Goal: Task Accomplishment & Management: Use online tool/utility

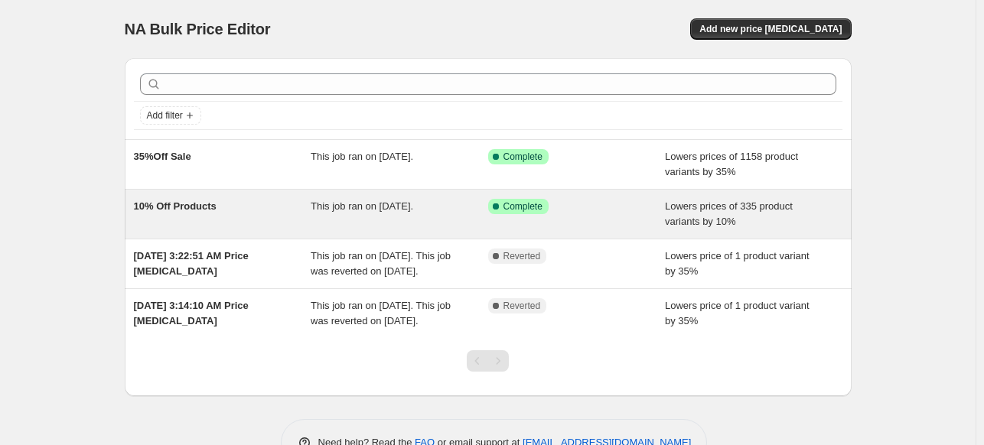
click at [168, 210] on span "10% Off Products" at bounding box center [175, 205] width 83 height 11
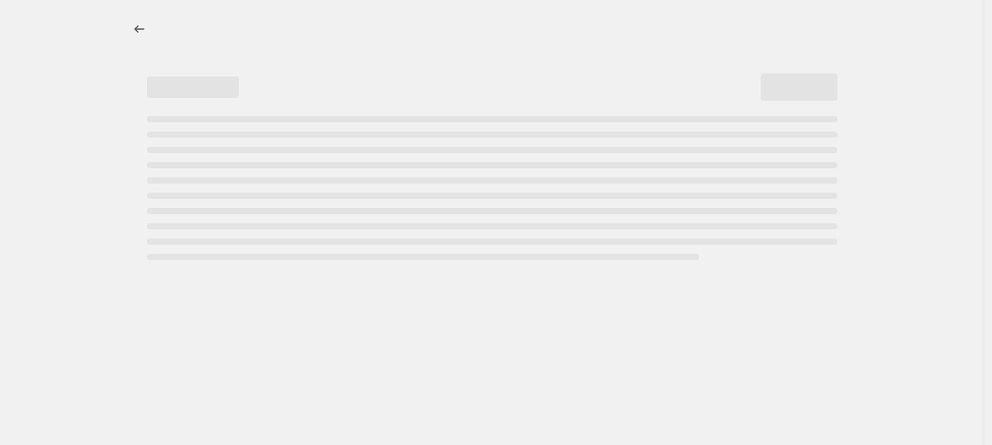
select select "percentage"
select select "tag"
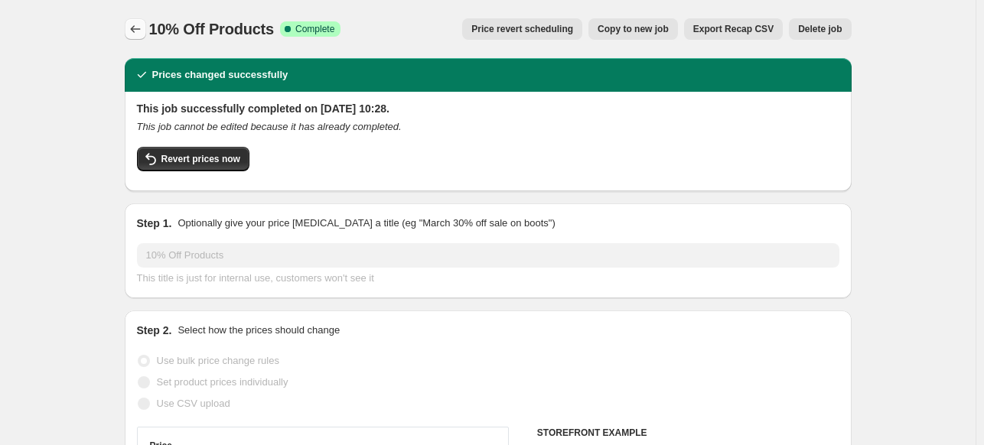
click at [141, 28] on icon "Price change jobs" at bounding box center [135, 28] width 15 height 15
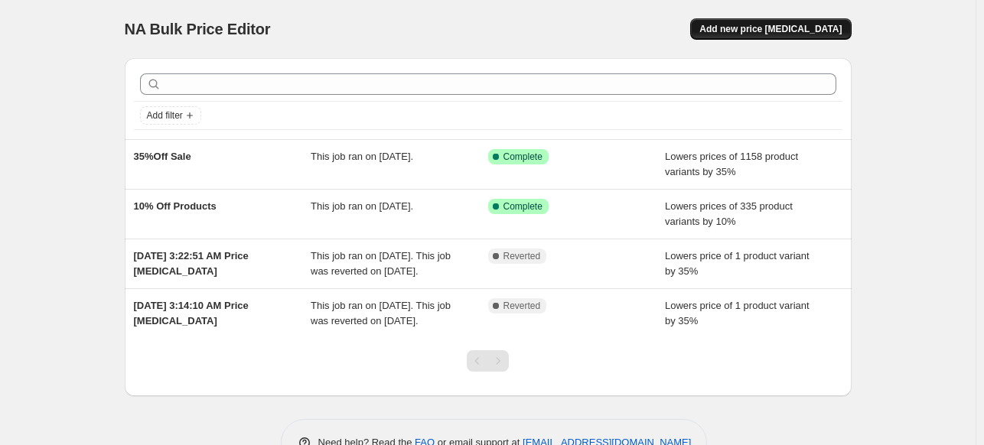
click at [760, 28] on span "Add new price [MEDICAL_DATA]" at bounding box center [770, 29] width 142 height 12
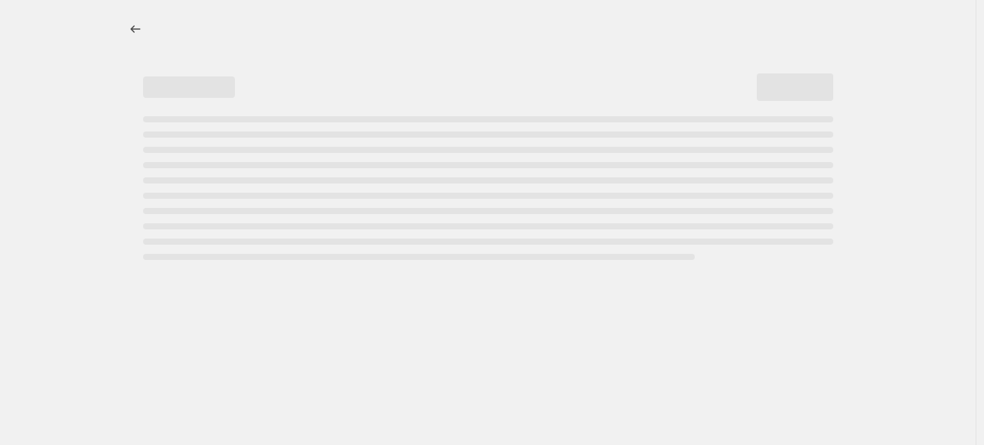
select select "percentage"
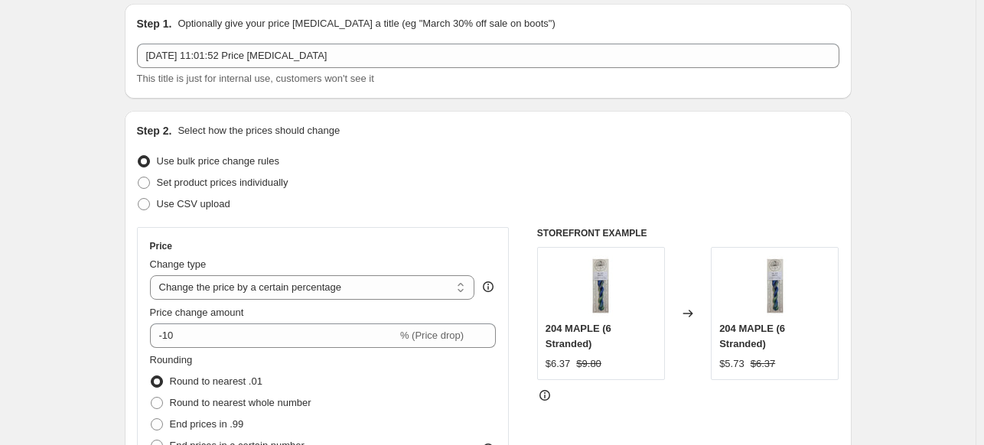
scroll to position [77, 0]
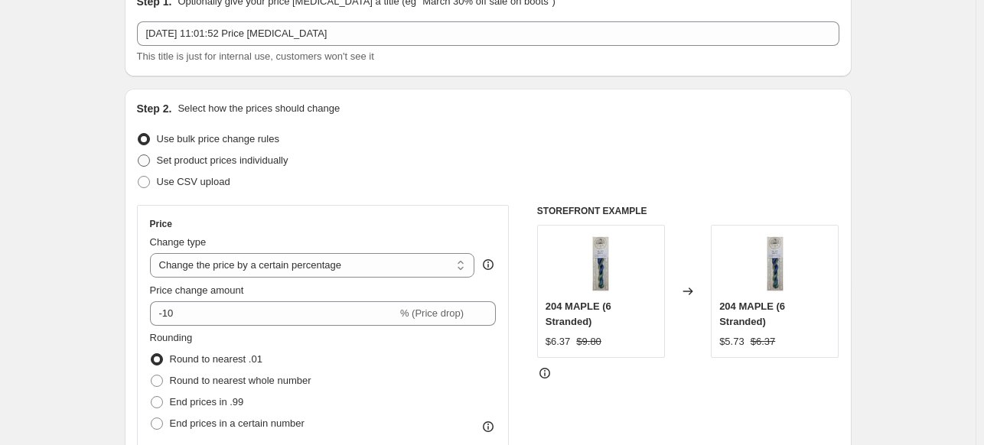
click at [154, 162] on label "Set product prices individually" at bounding box center [212, 160] width 151 height 21
click at [138, 155] on input "Set product prices individually" at bounding box center [138, 155] width 1 height 1
radio input "true"
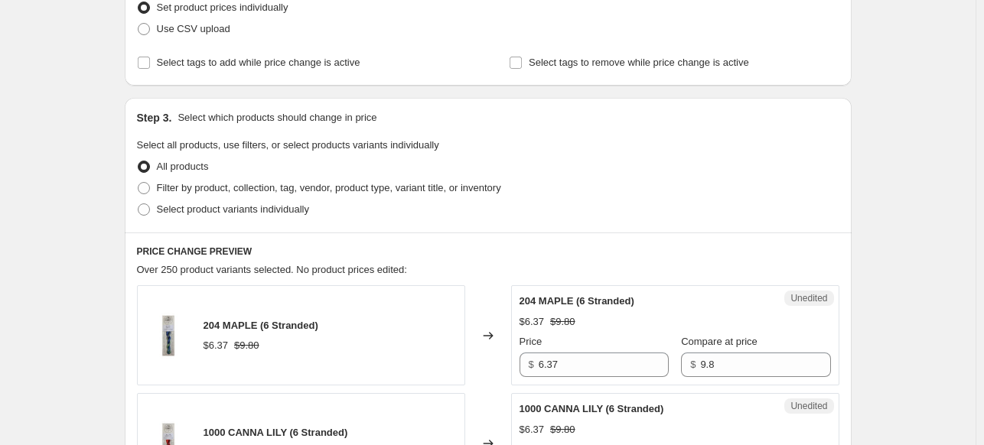
scroll to position [306, 0]
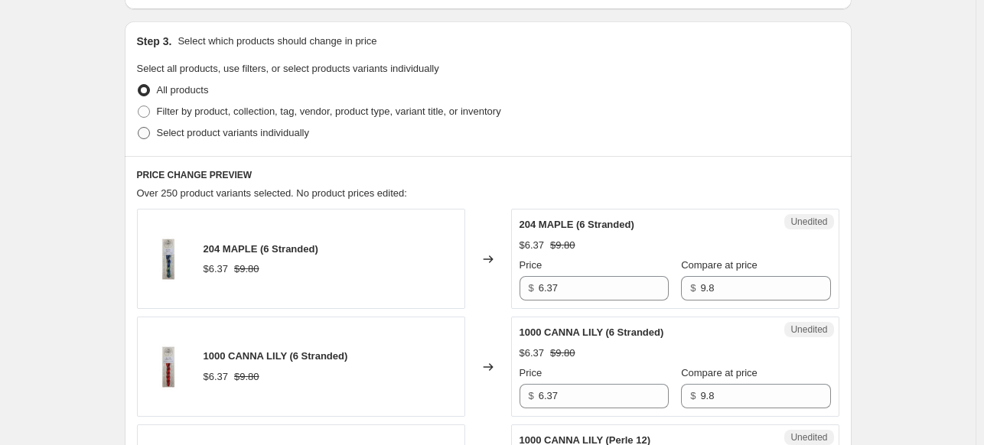
click at [149, 137] on span at bounding box center [144, 133] width 12 height 12
click at [138, 128] on input "Select product variants individually" at bounding box center [138, 127] width 1 height 1
radio input "true"
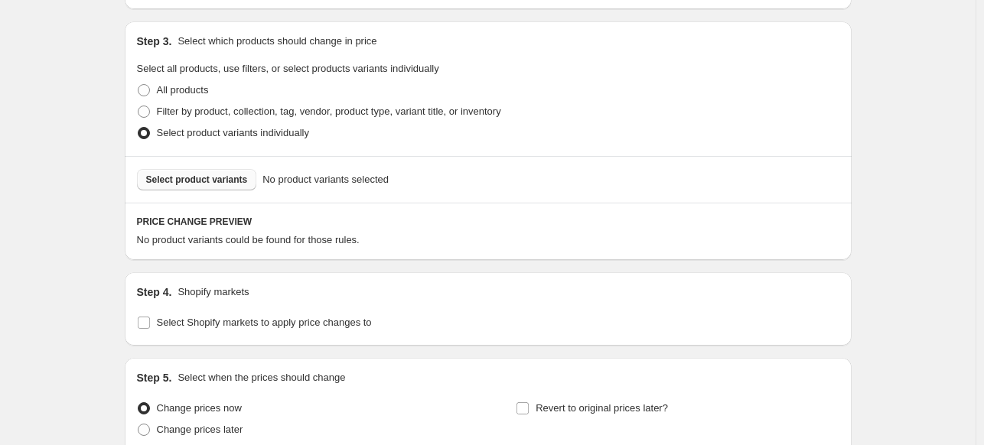
click at [181, 182] on span "Select product variants" at bounding box center [197, 180] width 102 height 12
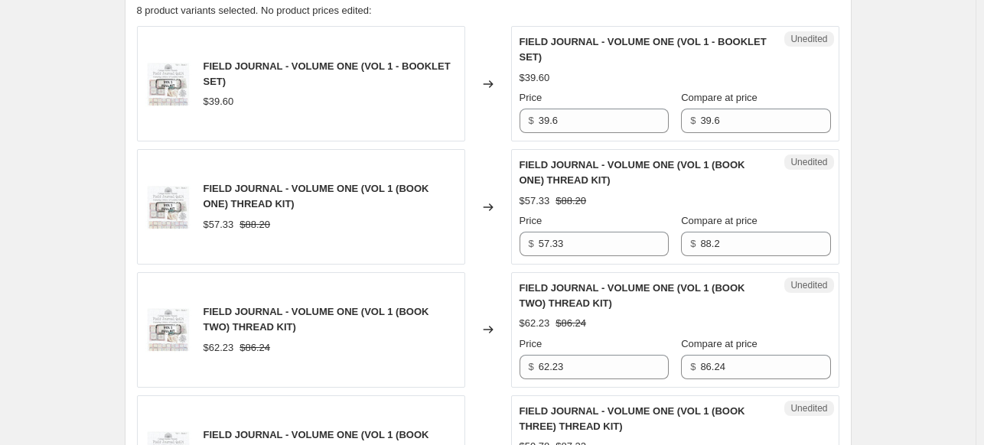
scroll to position [459, 0]
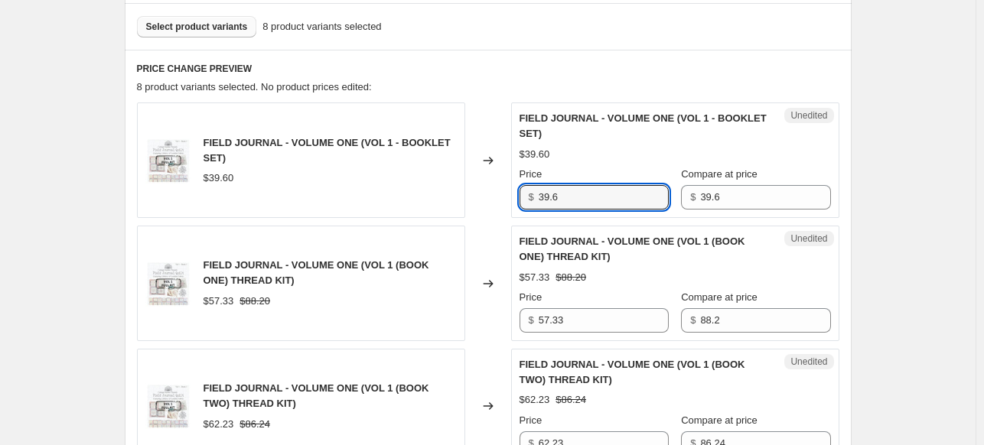
drag, startPoint x: 565, startPoint y: 196, endPoint x: 484, endPoint y: 194, distance: 81.1
click at [484, 194] on div "FIELD JOURNAL - VOLUME ONE (VOL 1 - BOOKLET SET) $39.60 Changed to Unedited FIE…" at bounding box center [488, 161] width 702 height 116
type input "32.85"
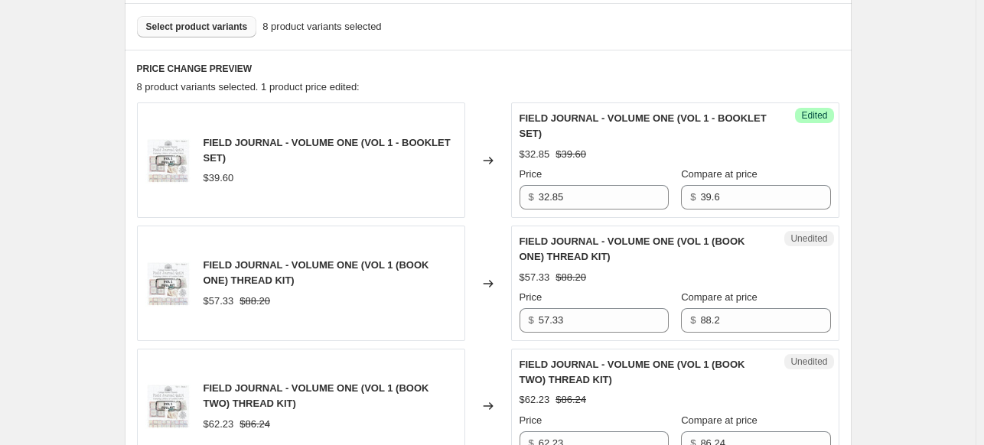
click at [575, 306] on div "Price $ 57.33" at bounding box center [594, 311] width 149 height 43
click at [573, 321] on input "57.33" at bounding box center [604, 320] width 130 height 24
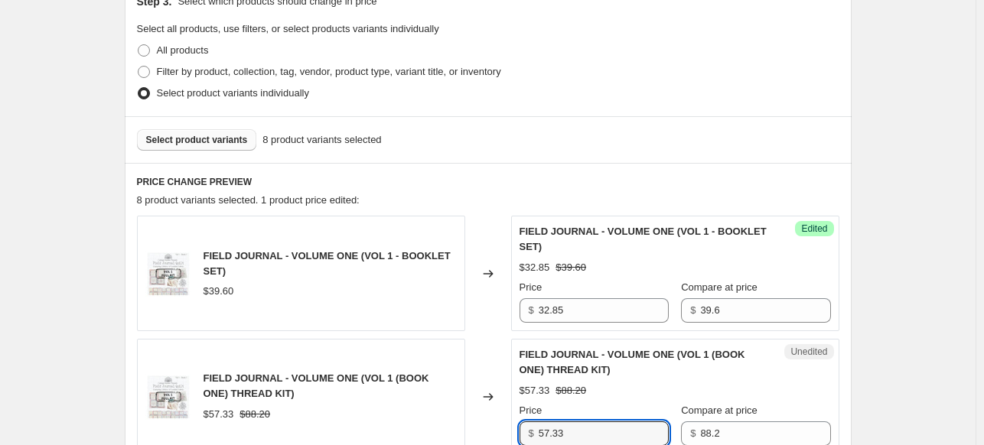
scroll to position [383, 0]
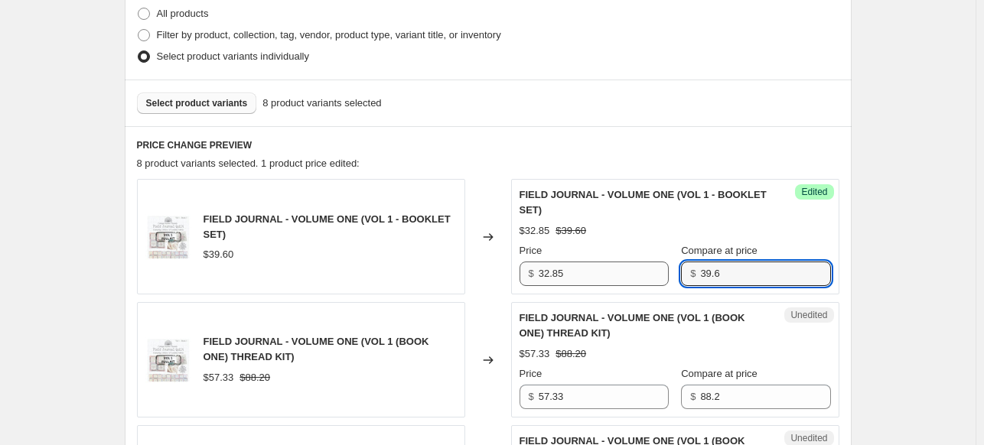
drag, startPoint x: 719, startPoint y: 272, endPoint x: 643, endPoint y: 272, distance: 76.5
click at [643, 272] on div "Price $ 32.85 Compare at price $ 39.6" at bounding box center [675, 264] width 311 height 43
type input "36.50"
click at [608, 273] on input "32.85" at bounding box center [604, 274] width 130 height 24
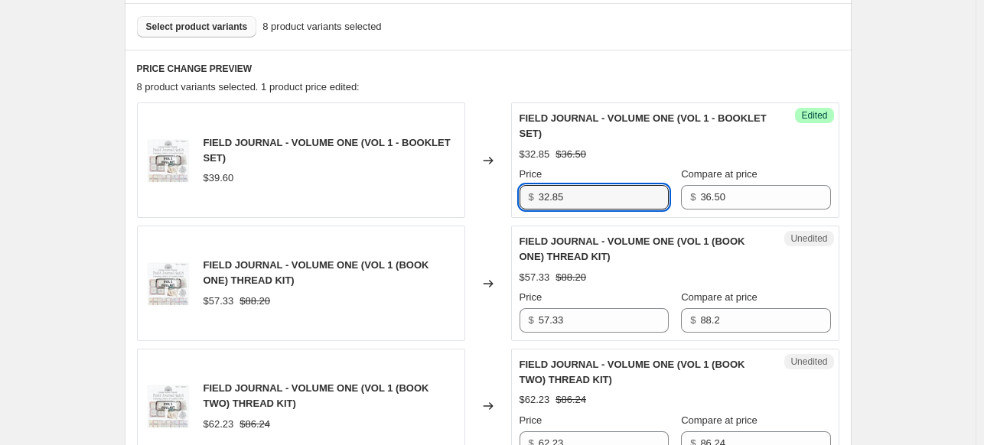
scroll to position [536, 0]
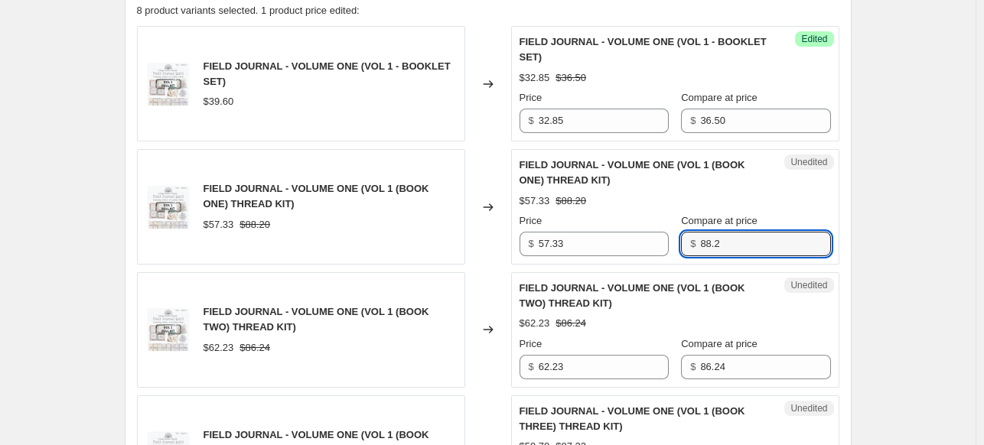
drag, startPoint x: 744, startPoint y: 244, endPoint x: 598, endPoint y: 210, distance: 149.4
click at [591, 238] on div "Price $ 57.33 Compare at price $ 88.2" at bounding box center [675, 234] width 311 height 43
type input "6"
type input "56.70"
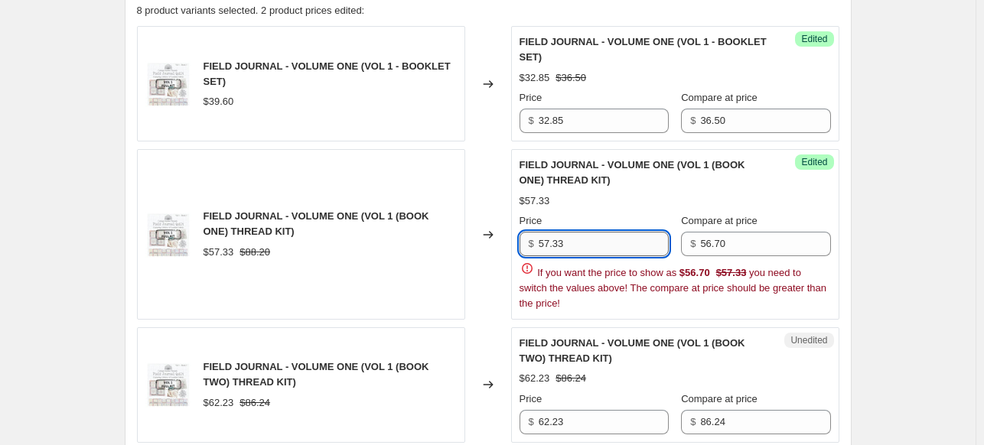
click at [565, 244] on input "57.33" at bounding box center [604, 244] width 130 height 24
type input "5"
type input "51.03"
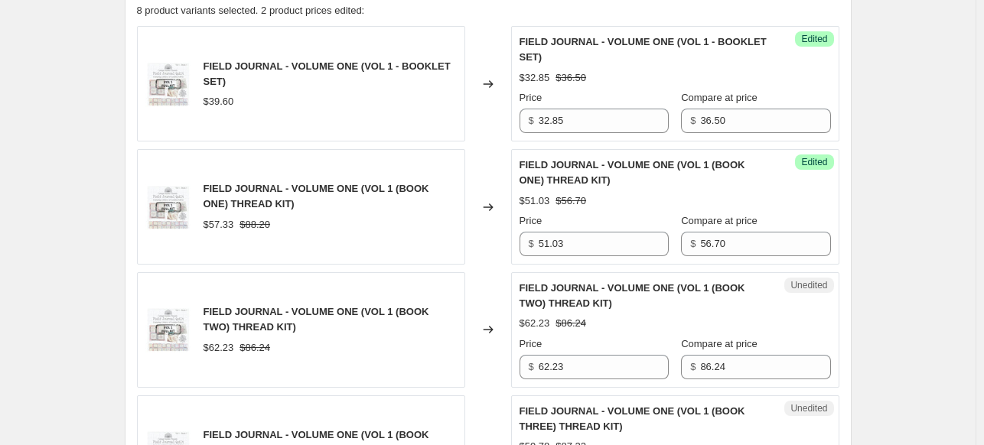
click at [943, 188] on div "Create new price [MEDICAL_DATA]. This page is ready Create new price [MEDICAL_D…" at bounding box center [488, 417] width 976 height 1907
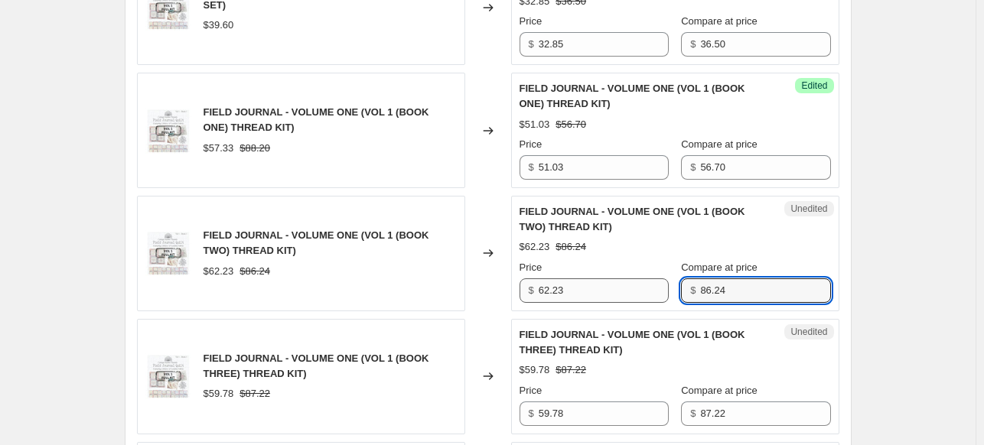
drag, startPoint x: 741, startPoint y: 286, endPoint x: 635, endPoint y: 292, distance: 105.8
click at [634, 294] on div "Price $ 62.23 Compare at price $ 86.24" at bounding box center [675, 281] width 311 height 43
type input "56.70"
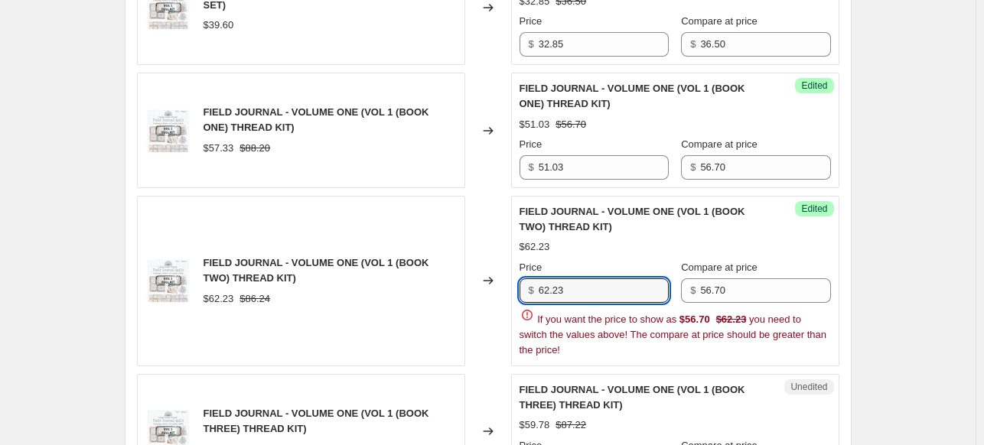
drag, startPoint x: 598, startPoint y: 292, endPoint x: 379, endPoint y: 293, distance: 218.1
click at [379, 293] on div "FIELD JOURNAL - VOLUME ONE (VOL 1 (BOOK TWO) THREAD KIT) $62.23 $86.24 Changed …" at bounding box center [488, 281] width 702 height 171
type input "51.03"
click at [954, 287] on div "Create new price [MEDICAL_DATA]. This page is ready Create new price [MEDICAL_D…" at bounding box center [488, 369] width 976 height 1962
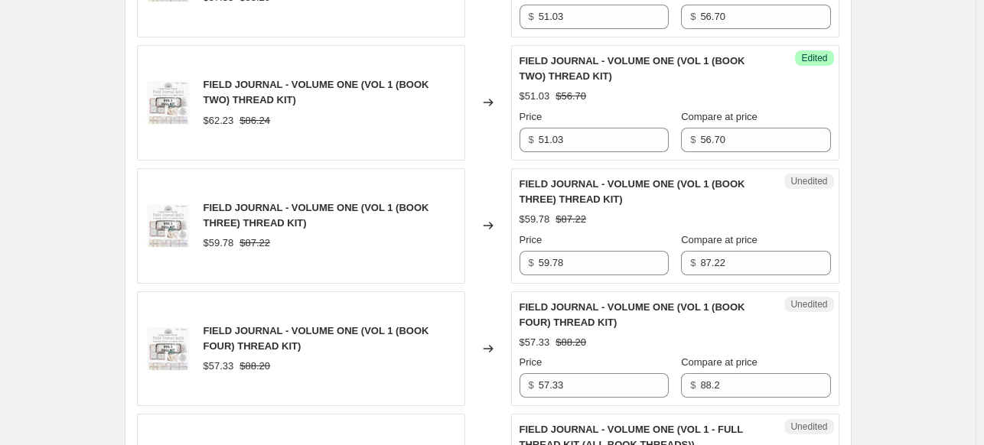
scroll to position [765, 0]
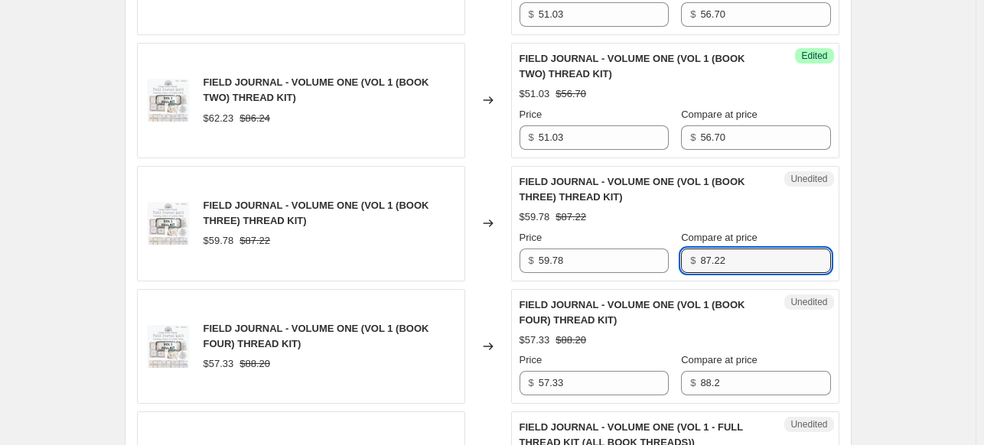
click at [517, 259] on div "Unedited FIELD JOURNAL - VOLUME ONE (VOL 1 (BOOK THREE) THREAD KIT) $59.78 $87.…" at bounding box center [675, 224] width 328 height 116
type input "56.70"
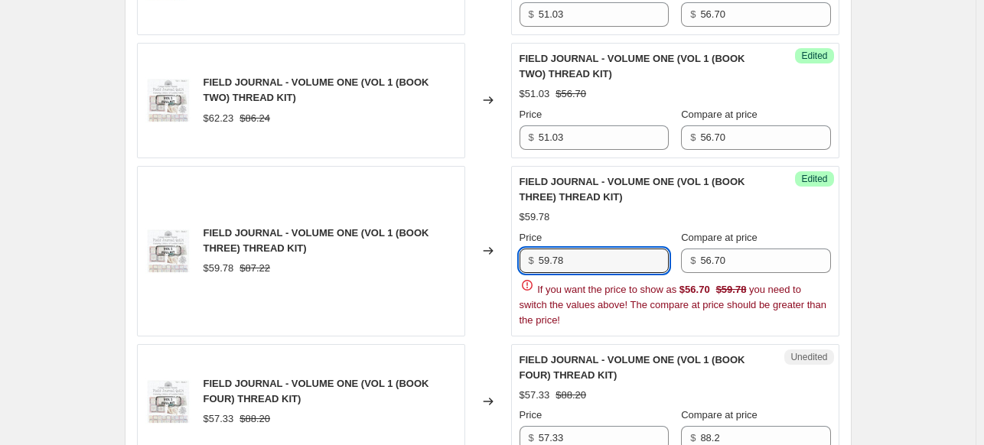
drag, startPoint x: 379, startPoint y: 241, endPoint x: 357, endPoint y: 241, distance: 22.2
click at [361, 241] on div "FIELD JOURNAL - VOLUME ONE (VOL 1 (BOOK THREE) THREAD KIT) $59.78 $87.22 Change…" at bounding box center [488, 251] width 702 height 171
type input "51.03"
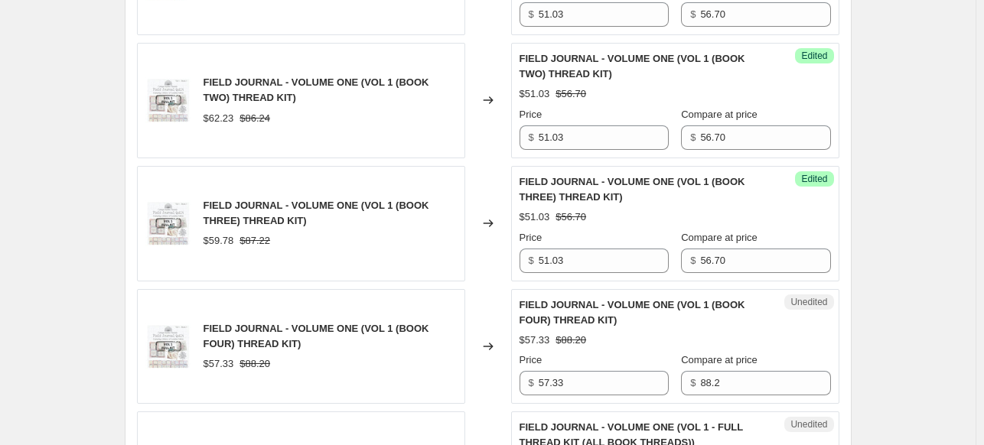
click at [884, 269] on div "Create new price [MEDICAL_DATA]. This page is ready Create new price [MEDICAL_D…" at bounding box center [488, 188] width 976 height 1907
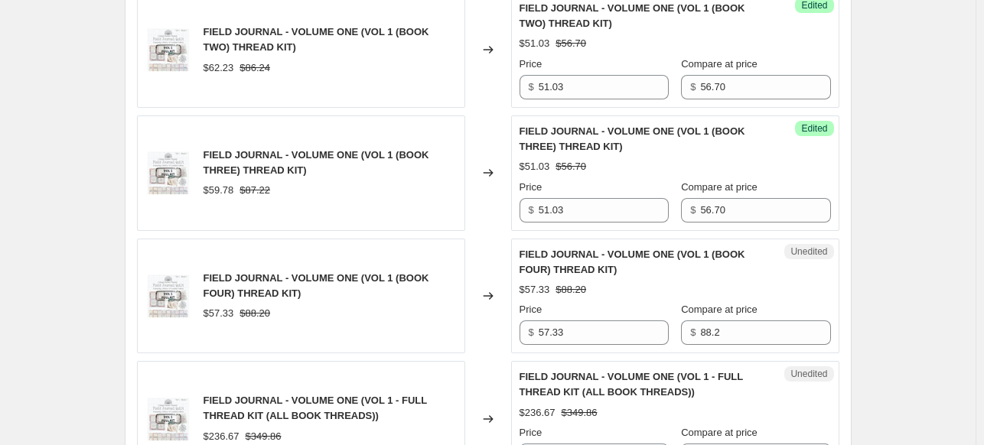
scroll to position [842, 0]
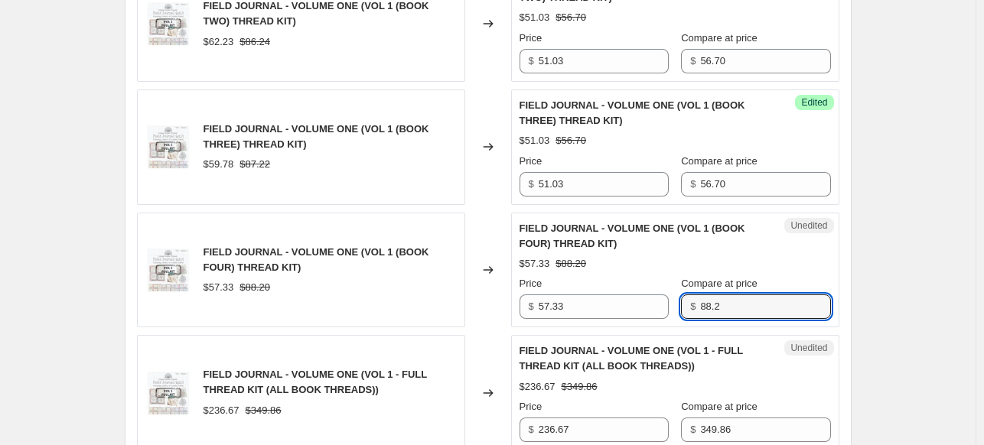
drag, startPoint x: 587, startPoint y: 314, endPoint x: 559, endPoint y: 287, distance: 39.0
click at [539, 307] on div "Price $ 57.33 Compare at price $ 88.2" at bounding box center [675, 297] width 311 height 43
type input "56.70"
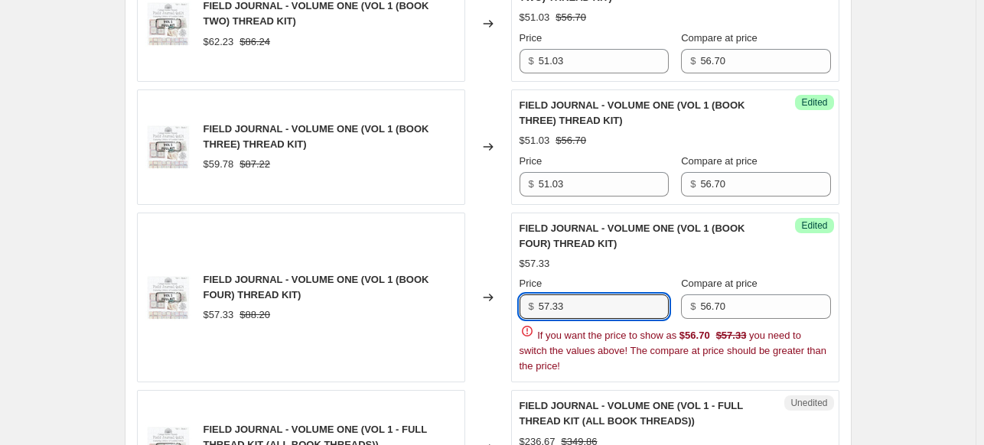
drag, startPoint x: 559, startPoint y: 315, endPoint x: 467, endPoint y: 300, distance: 93.1
click at [467, 300] on div "FIELD JOURNAL - VOLUME ONE (VOL 1 (BOOK FOUR) THREAD KIT) $57.33 $88.20 Changed…" at bounding box center [488, 298] width 702 height 171
type input "5"
type input "51.03"
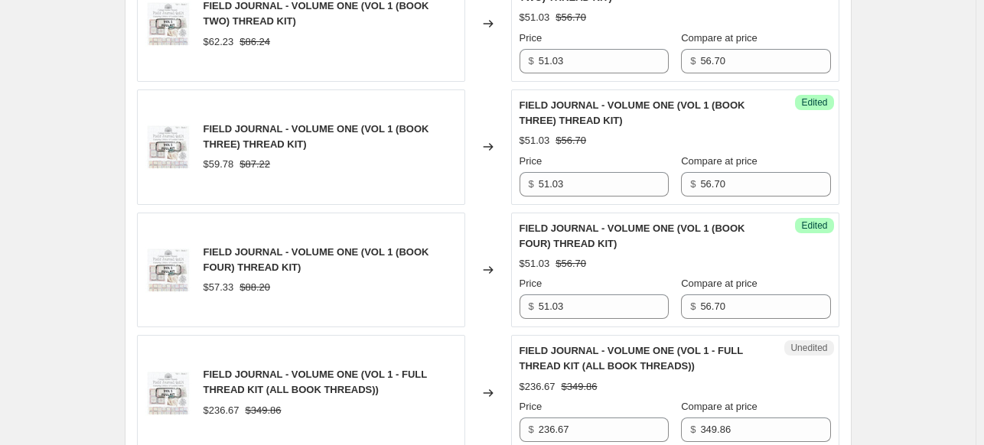
click at [894, 308] on div "Create new price [MEDICAL_DATA]. This page is ready Create new price [MEDICAL_D…" at bounding box center [488, 111] width 976 height 1907
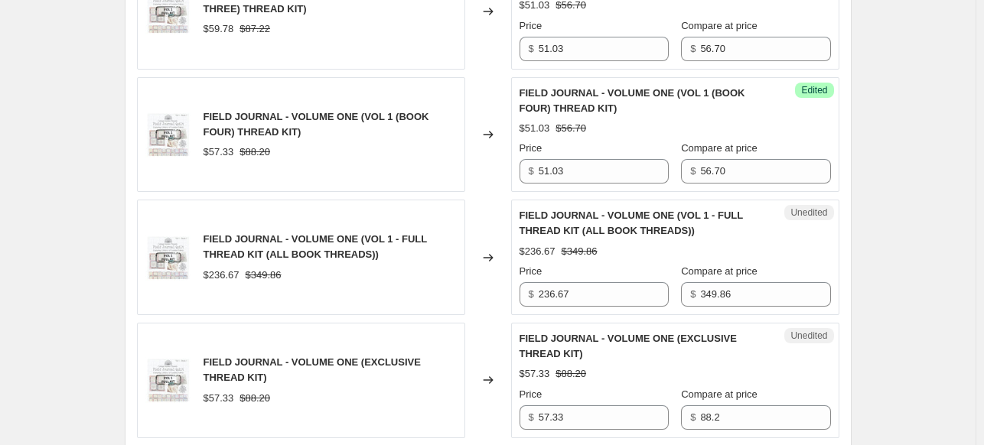
scroll to position [995, 0]
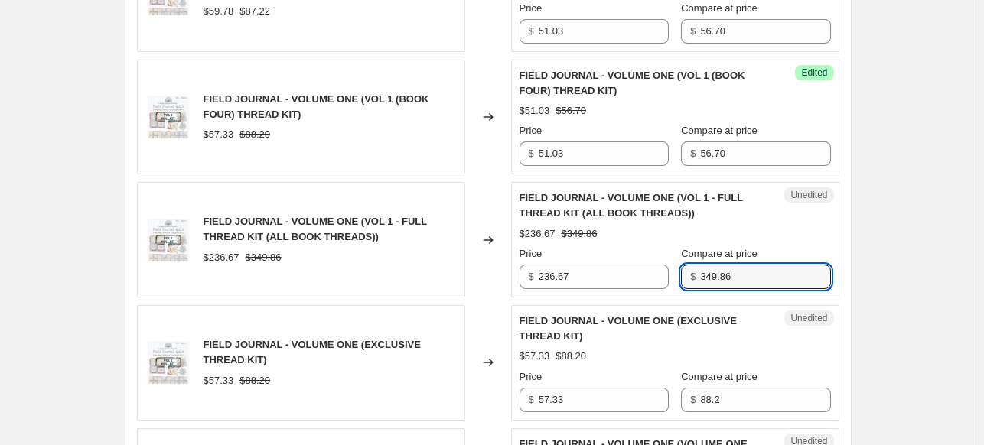
drag, startPoint x: 750, startPoint y: 272, endPoint x: 458, endPoint y: 276, distance: 292.3
click at [456, 276] on div "FIELD JOURNAL - VOLUME ONE (VOL 1 - FULL THREAD KIT (ALL BOOK THREADS)) $236.67…" at bounding box center [488, 240] width 702 height 116
type input "226.80"
click at [562, 269] on input "236.67" at bounding box center [604, 277] width 130 height 24
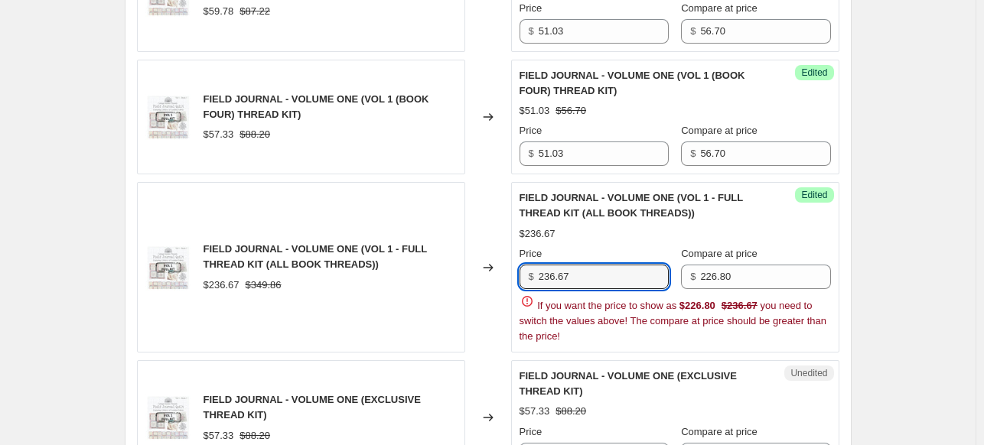
drag, startPoint x: 593, startPoint y: 275, endPoint x: 395, endPoint y: 270, distance: 198.2
click at [395, 270] on div "FIELD JOURNAL - VOLUME ONE (VOL 1 - FULL THREAD KIT (ALL BOOK THREADS)) $236.67…" at bounding box center [488, 267] width 702 height 171
type input "204.12"
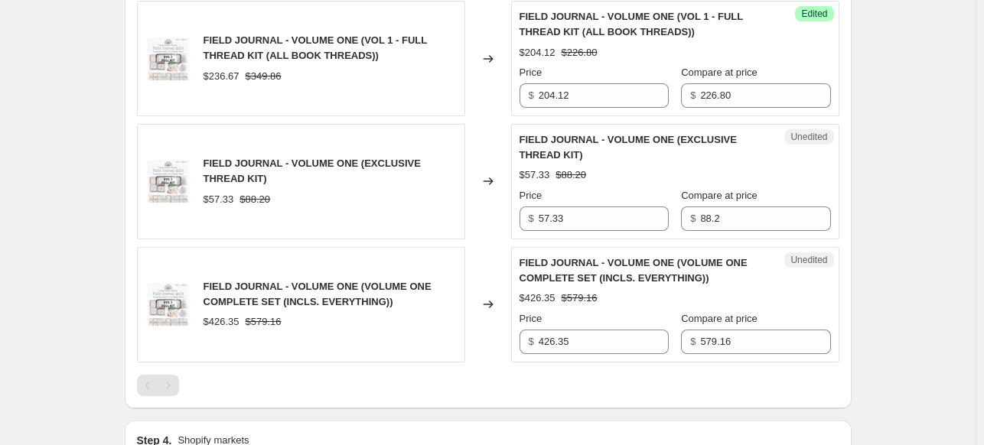
scroll to position [1224, 0]
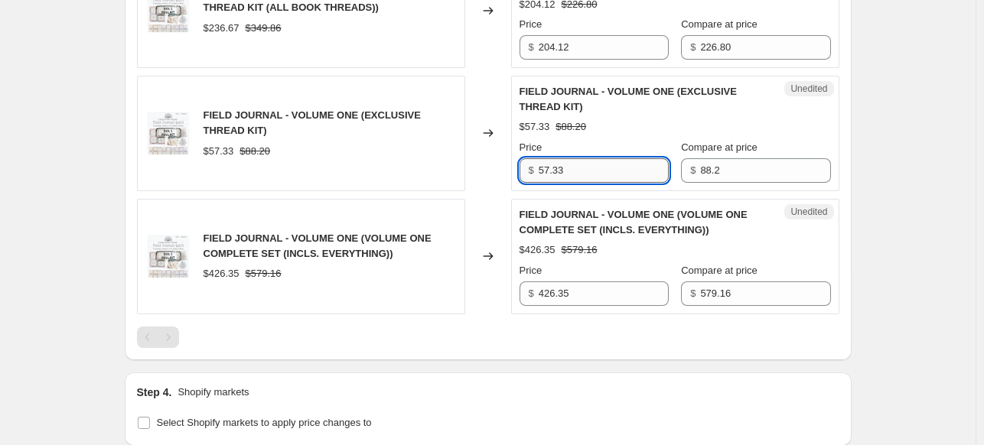
click at [581, 168] on input "57.33" at bounding box center [604, 170] width 130 height 24
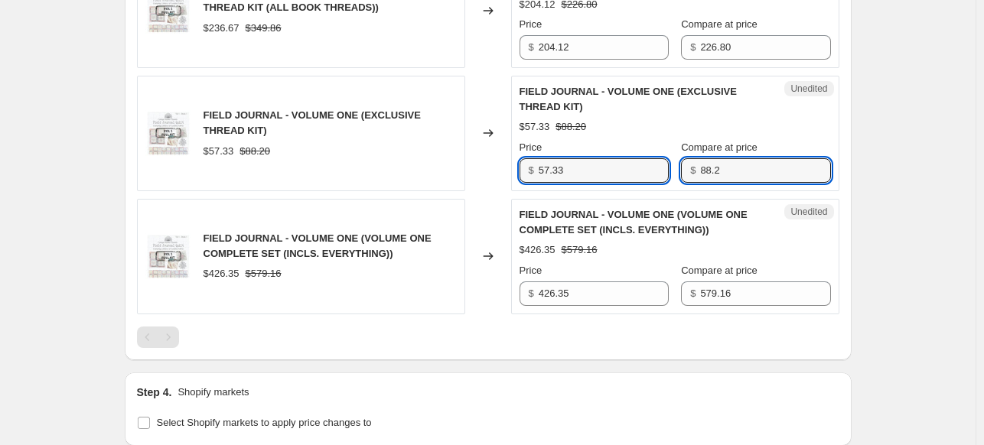
drag, startPoint x: 731, startPoint y: 171, endPoint x: 537, endPoint y: 186, distance: 194.9
click at [537, 186] on div "Unedited FIELD JOURNAL - VOLUME ONE (EXCLUSIVE THREAD KIT) $57.33 $88.20 Price …" at bounding box center [675, 134] width 328 height 116
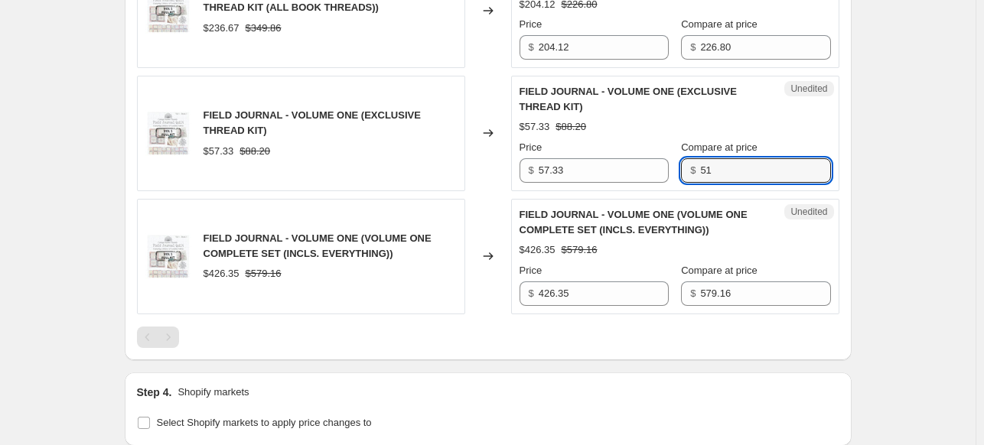
type input "5"
type input "56.70"
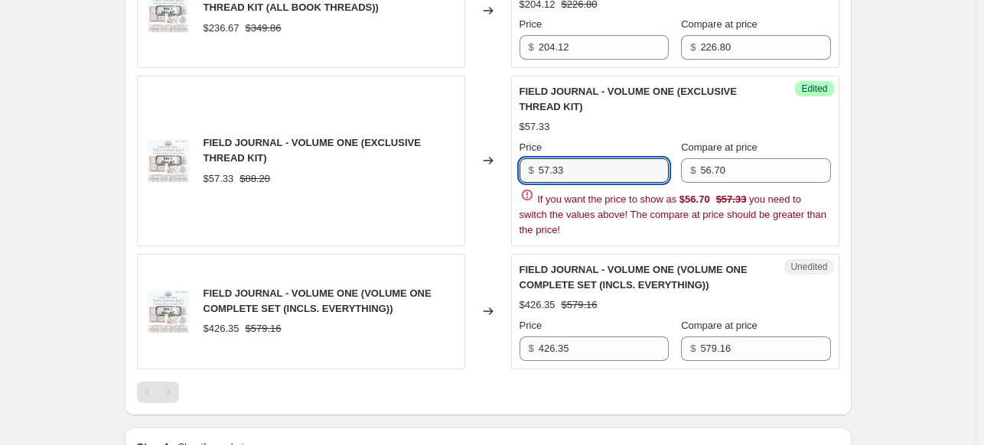
drag, startPoint x: 593, startPoint y: 173, endPoint x: 407, endPoint y: 193, distance: 187.0
click at [411, 193] on div "FIELD JOURNAL - VOLUME ONE (EXCLUSIVE THREAD KIT) $57.33 $88.20 Changed to Succ…" at bounding box center [488, 161] width 702 height 171
type input "51.03"
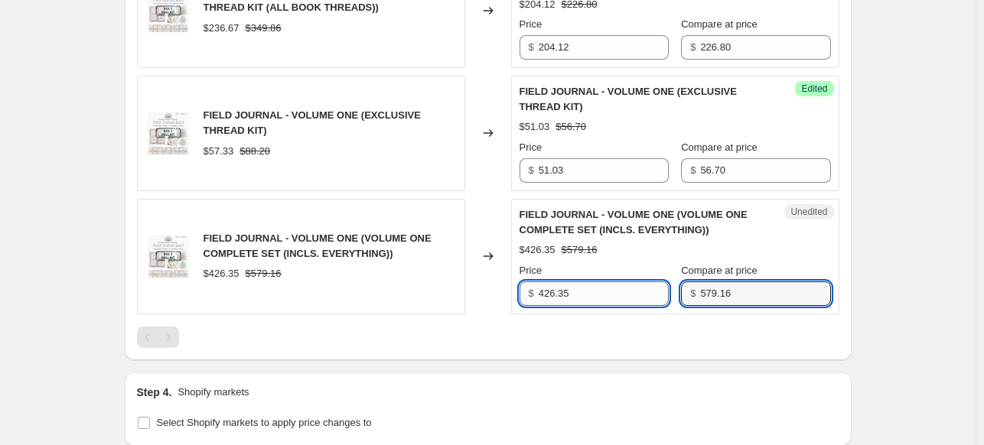
drag, startPoint x: 767, startPoint y: 286, endPoint x: 597, endPoint y: 301, distance: 170.5
click at [598, 304] on div "Unedited FIELD JOURNAL - VOLUME ONE (VOLUME ONE COMPLETE SET (INCLS. EVERYTHING…" at bounding box center [675, 257] width 328 height 116
type input "395.00"
click at [565, 284] on input "426.35" at bounding box center [604, 294] width 130 height 24
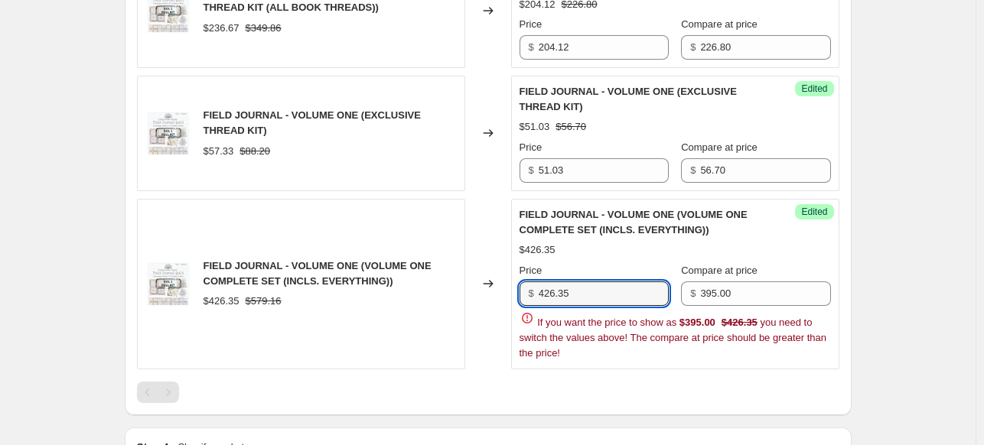
drag, startPoint x: 603, startPoint y: 290, endPoint x: 334, endPoint y: 307, distance: 269.8
click at [334, 307] on div "FIELD JOURNAL - VOLUME ONE (VOLUME ONE COMPLETE SET (INCLS. EVERYTHING)) $426.3…" at bounding box center [488, 284] width 702 height 171
type input "355.50"
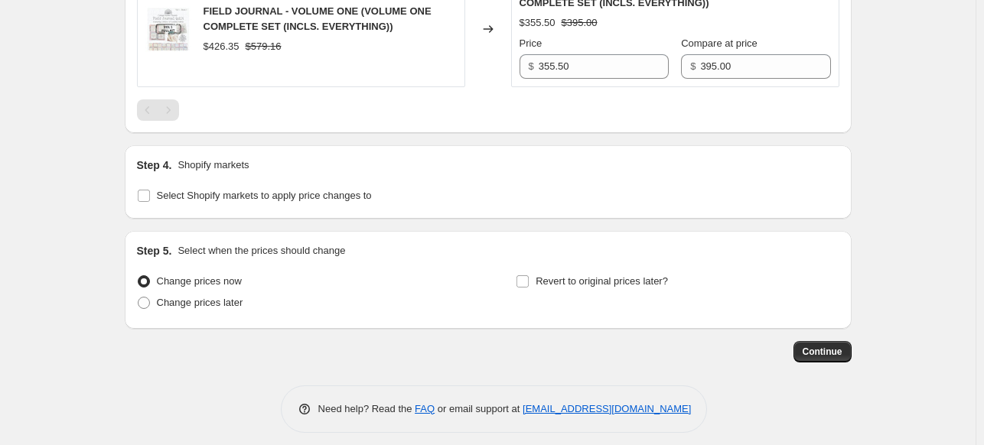
scroll to position [1454, 0]
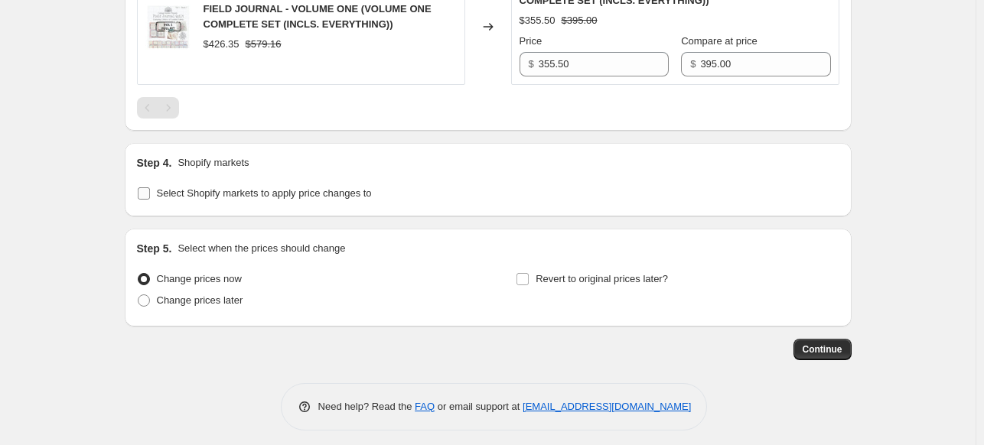
click at [204, 194] on span "Select Shopify markets to apply price changes to" at bounding box center [264, 192] width 215 height 11
click at [150, 194] on input "Select Shopify markets to apply price changes to" at bounding box center [144, 193] width 12 height 12
checkbox input "true"
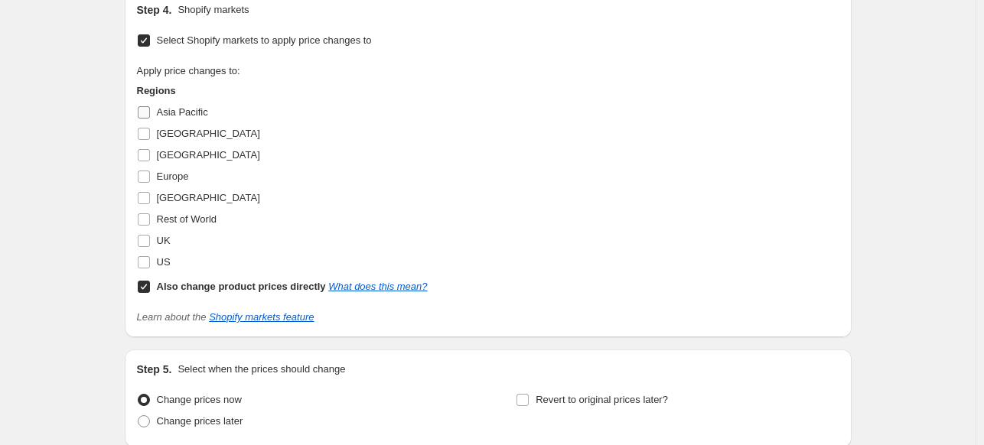
click at [178, 109] on span "Asia Pacific" at bounding box center [182, 111] width 51 height 11
click at [150, 109] on input "Asia Pacific" at bounding box center [144, 112] width 12 height 12
checkbox input "true"
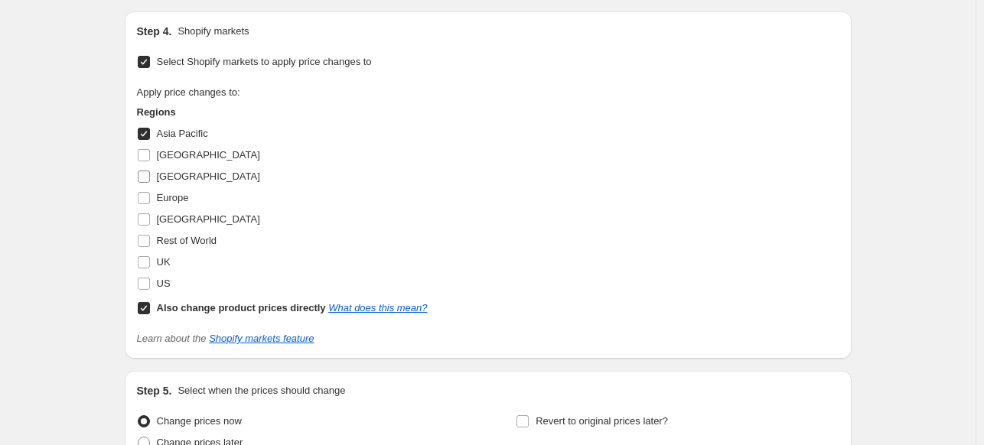
scroll to position [1628, 0]
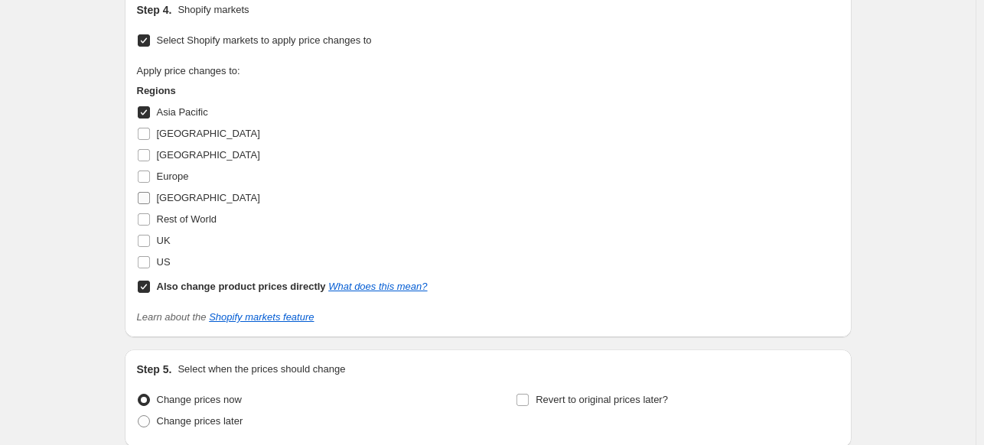
drag, startPoint x: 171, startPoint y: 153, endPoint x: 174, endPoint y: 185, distance: 32.3
click at [171, 155] on span "[GEOGRAPHIC_DATA]" at bounding box center [208, 154] width 103 height 11
click at [150, 155] on input "[GEOGRAPHIC_DATA]" at bounding box center [144, 155] width 12 height 12
checkbox input "true"
click at [174, 187] on label "[GEOGRAPHIC_DATA]" at bounding box center [198, 197] width 123 height 21
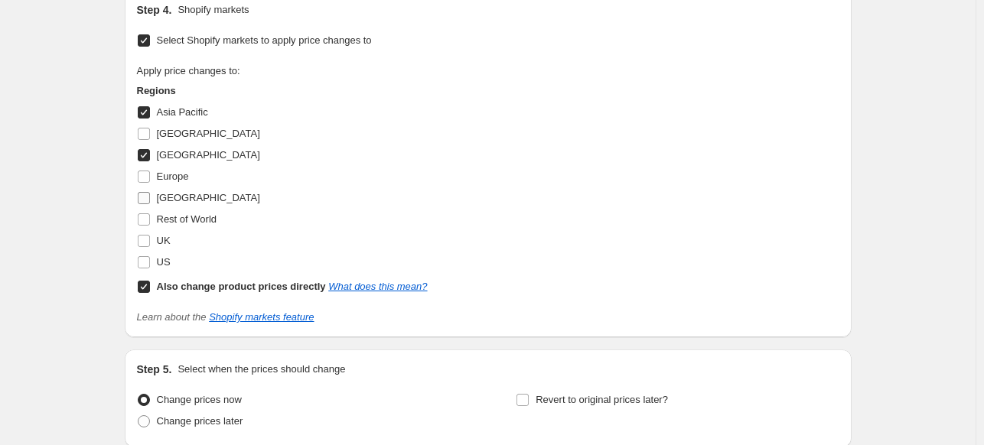
click at [150, 192] on input "[GEOGRAPHIC_DATA]" at bounding box center [144, 198] width 12 height 12
checkbox input "true"
click at [169, 177] on span "Europe" at bounding box center [173, 176] width 32 height 11
click at [150, 177] on input "Europe" at bounding box center [144, 177] width 12 height 12
checkbox input "true"
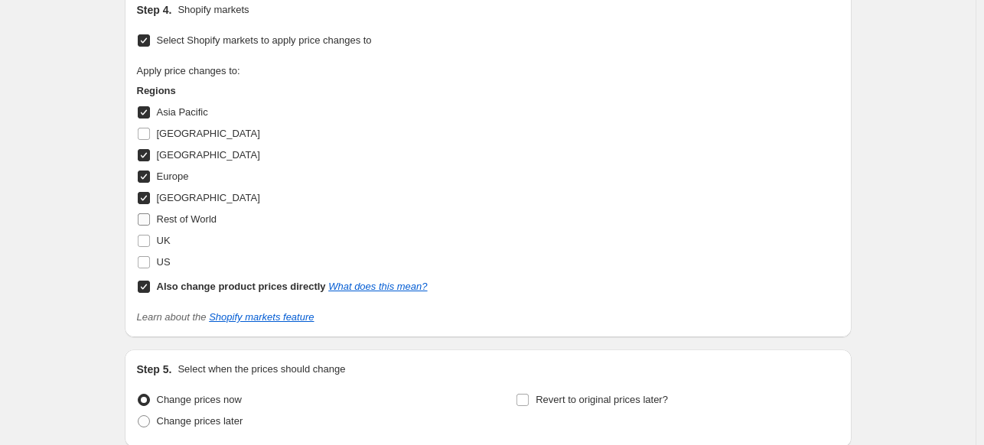
click at [180, 226] on label "Rest of World" at bounding box center [177, 219] width 80 height 21
click at [150, 226] on input "Rest of World" at bounding box center [144, 219] width 12 height 12
checkbox input "true"
click at [150, 242] on input "UK" at bounding box center [144, 241] width 12 height 12
checkbox input "true"
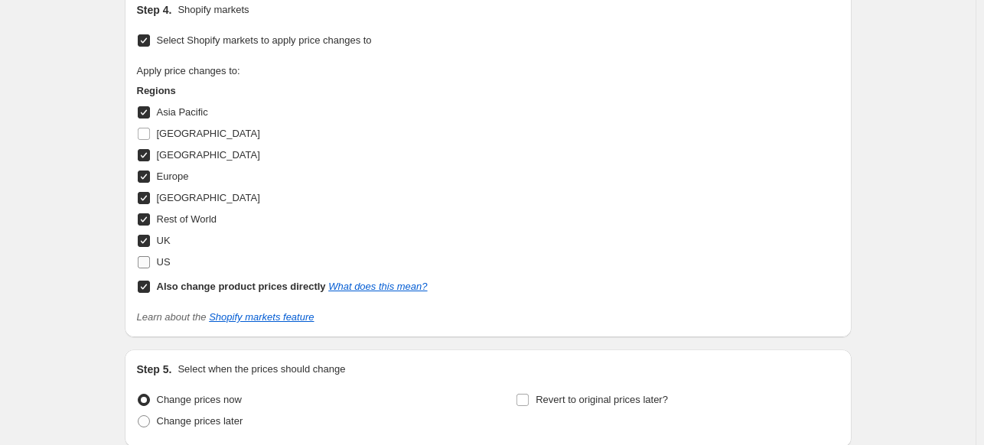
click at [164, 259] on span "US" at bounding box center [164, 261] width 14 height 11
click at [150, 259] on input "US" at bounding box center [144, 262] width 12 height 12
checkbox input "true"
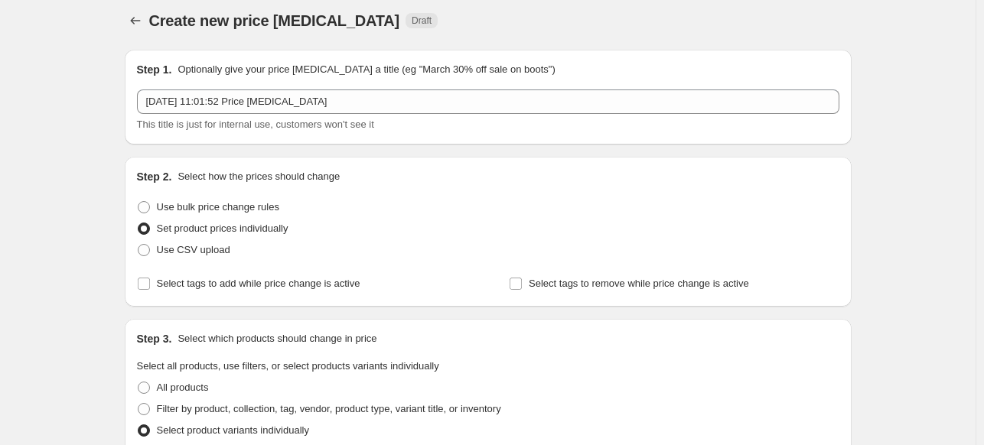
scroll to position [0, 0]
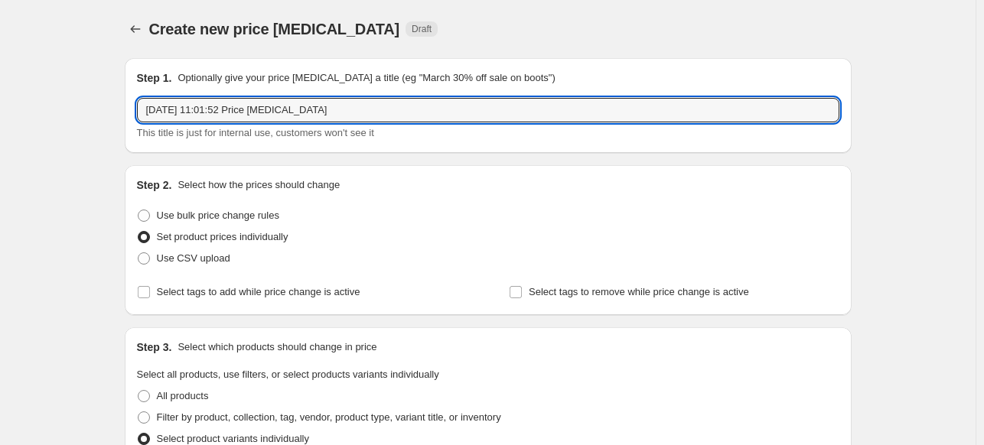
drag, startPoint x: 337, startPoint y: 112, endPoint x: -83, endPoint y: 98, distance: 419.5
click at [0, 98] on html "Home Settings Plans Skip to content Create new price [MEDICAL_DATA]. This page …" at bounding box center [492, 222] width 984 height 445
type input "FIELD JOURNAL VOL ONE"
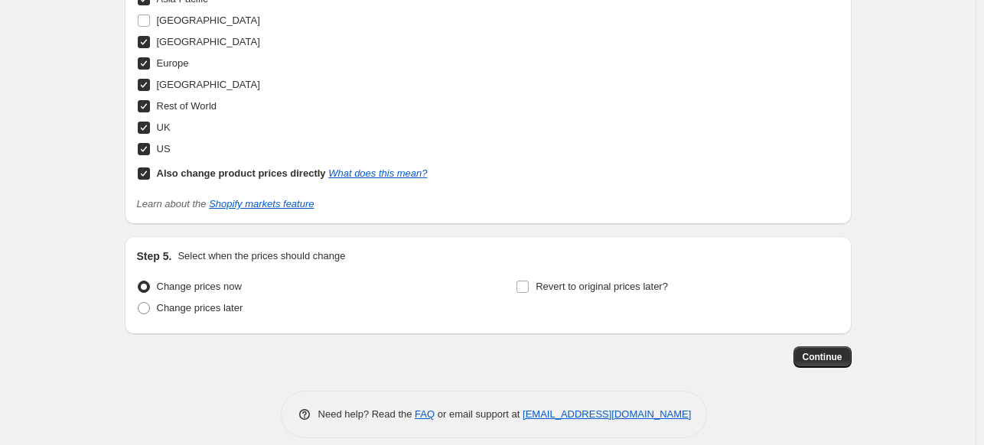
scroll to position [1754, 0]
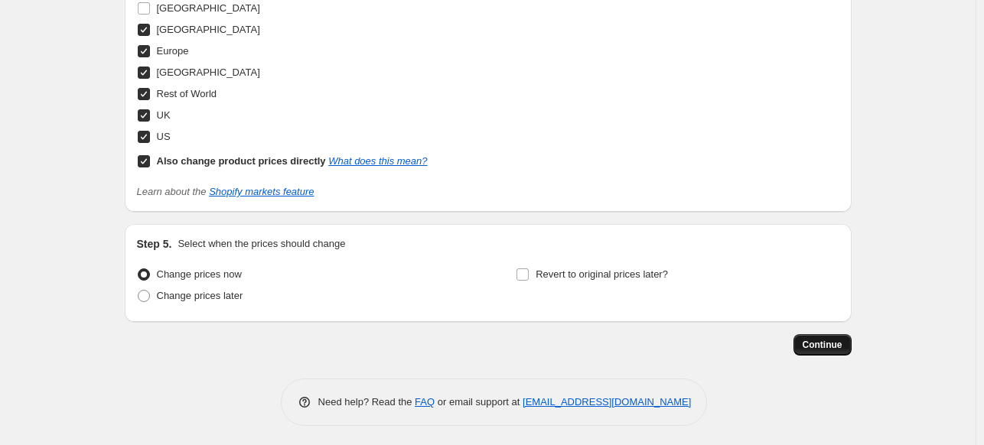
click at [818, 344] on span "Continue" at bounding box center [823, 345] width 40 height 12
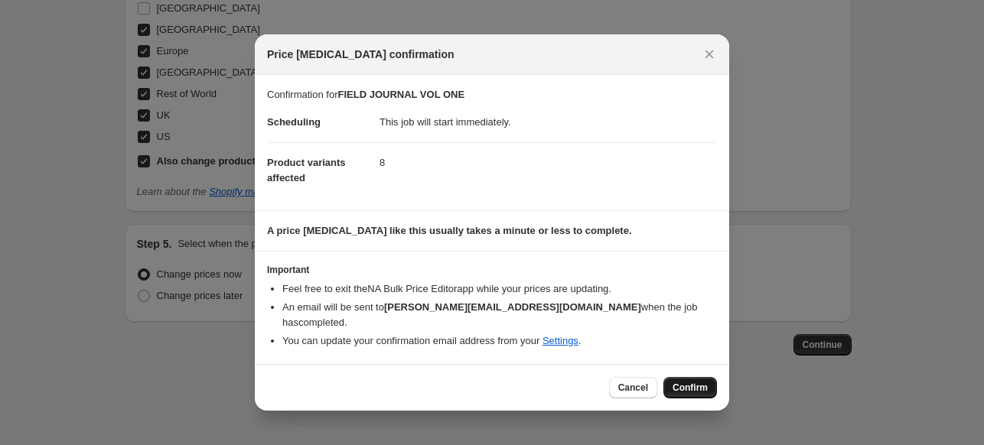
click at [695, 383] on span "Confirm" at bounding box center [690, 388] width 35 height 12
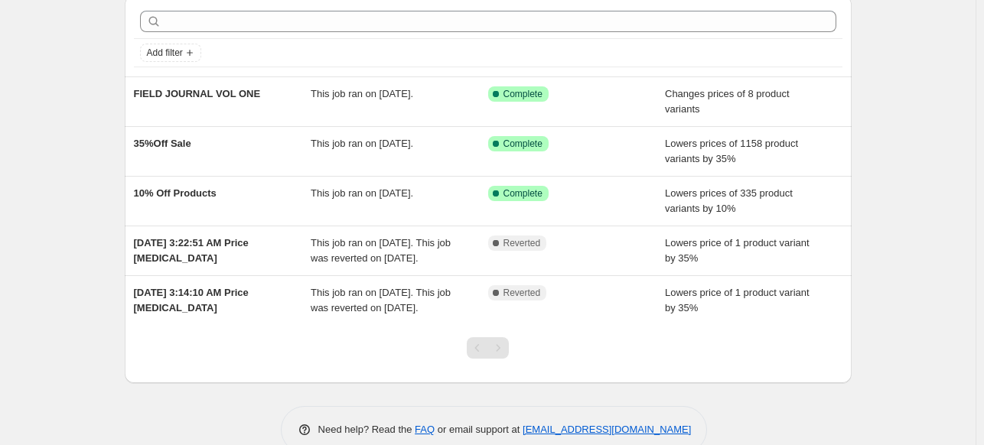
scroll to position [46, 0]
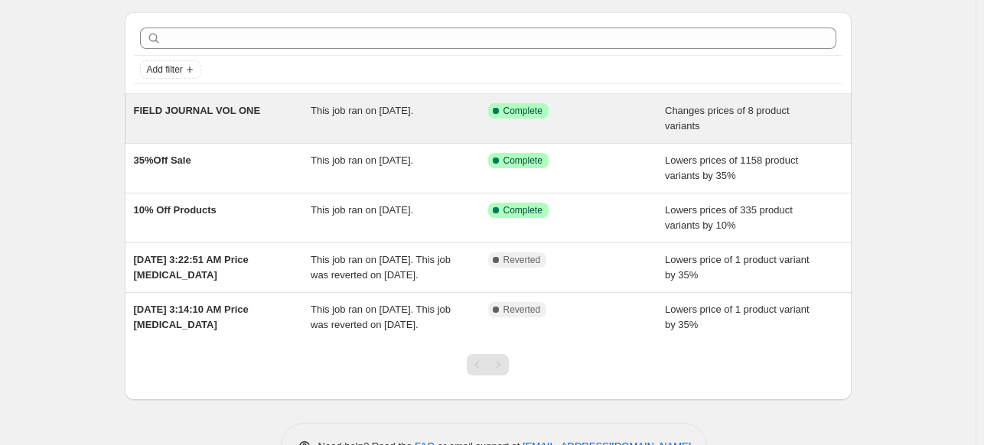
click at [269, 116] on div "FIELD JOURNAL VOL ONE" at bounding box center [223, 118] width 178 height 31
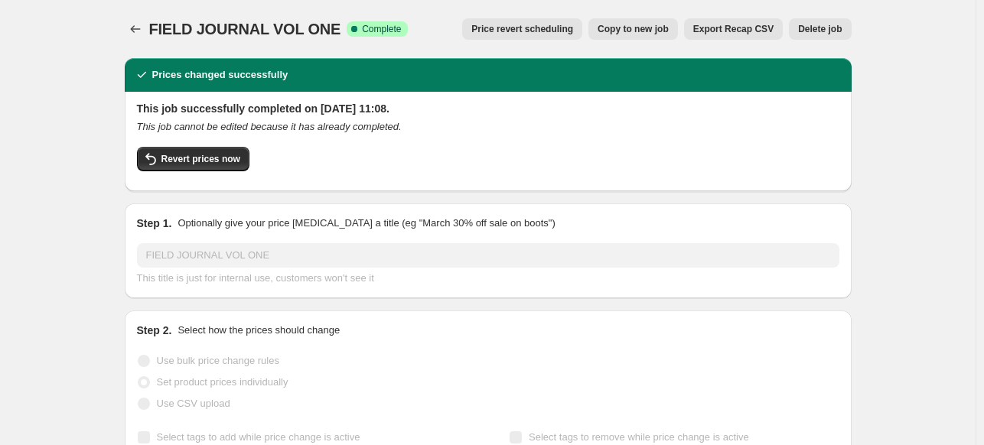
click at [820, 27] on span "Delete job" at bounding box center [820, 29] width 44 height 12
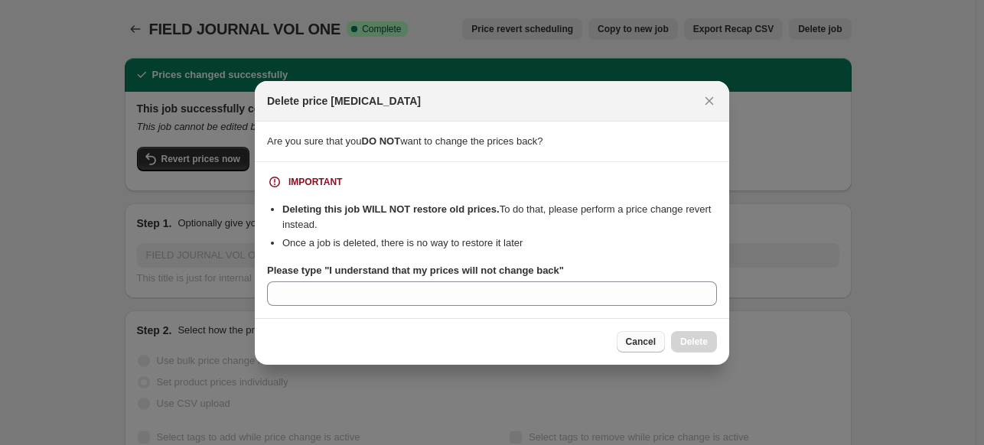
click at [624, 340] on button "Cancel" at bounding box center [641, 341] width 48 height 21
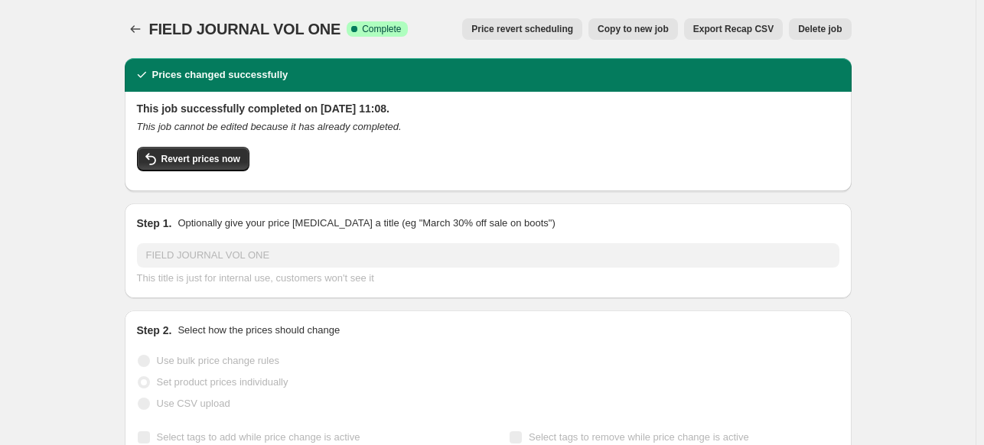
click at [811, 21] on button "Delete job" at bounding box center [820, 28] width 62 height 21
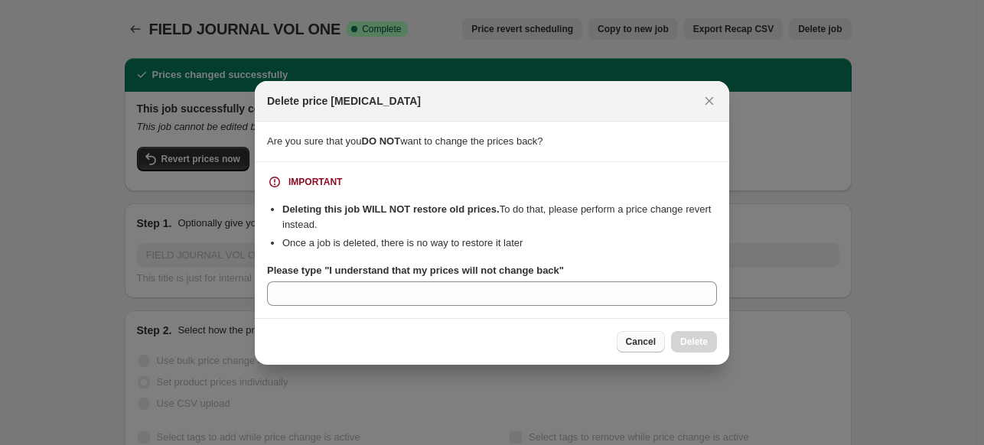
click at [640, 345] on span "Cancel" at bounding box center [641, 342] width 30 height 12
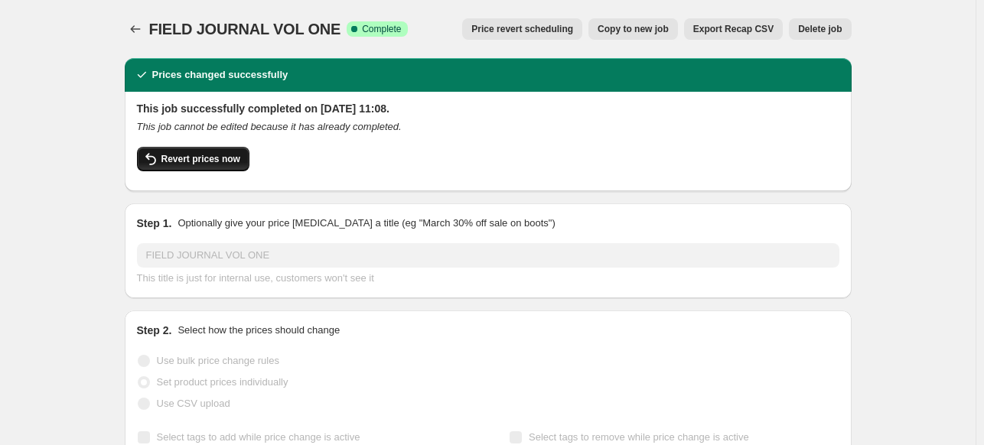
click at [194, 161] on span "Revert prices now" at bounding box center [200, 159] width 79 height 12
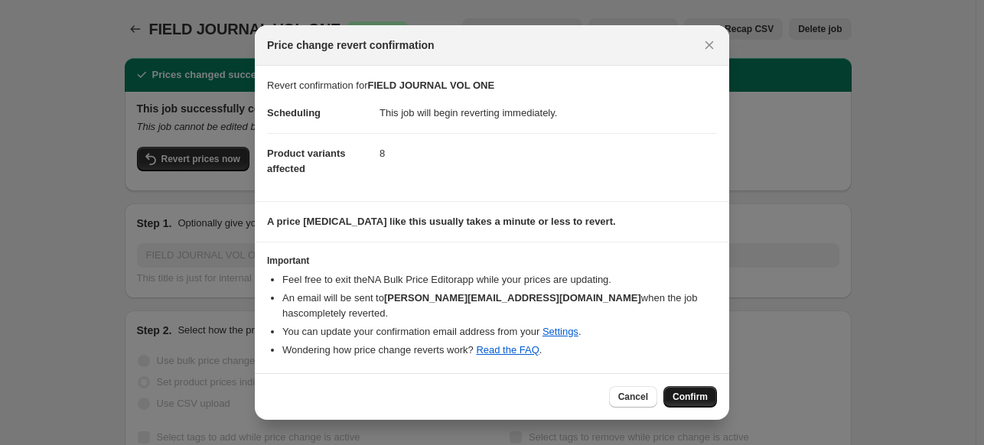
click at [683, 399] on span "Confirm" at bounding box center [690, 397] width 35 height 12
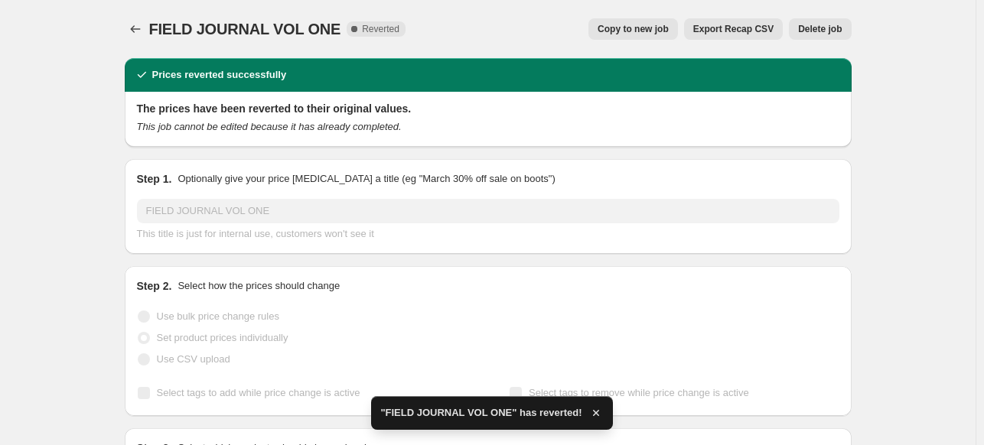
click at [819, 29] on span "Delete job" at bounding box center [820, 29] width 44 height 12
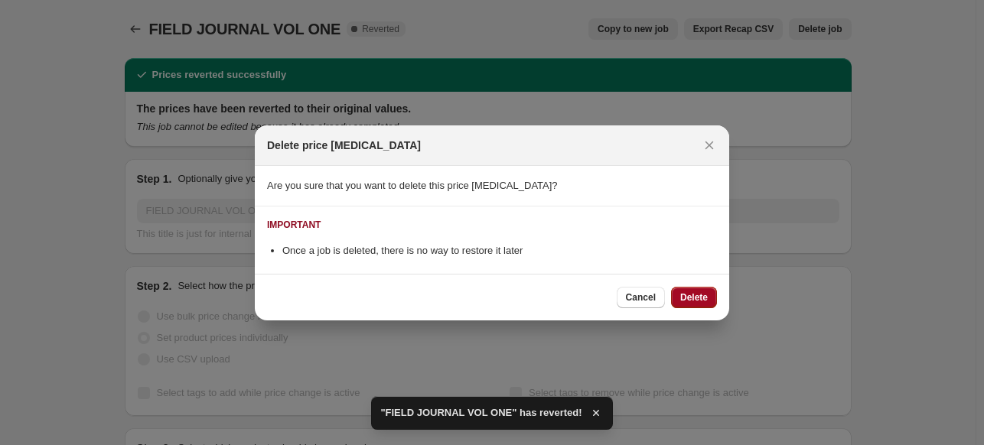
click at [695, 305] on button "Delete" at bounding box center [694, 297] width 46 height 21
